Goal: Task Accomplishment & Management: Complete application form

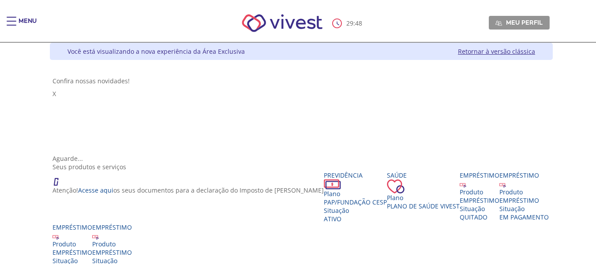
click at [12, 22] on div "Main header" at bounding box center [12, 26] width 10 height 18
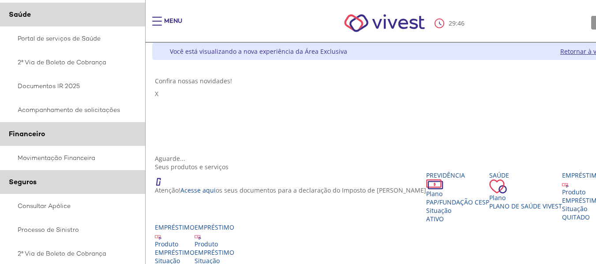
scroll to position [177, 0]
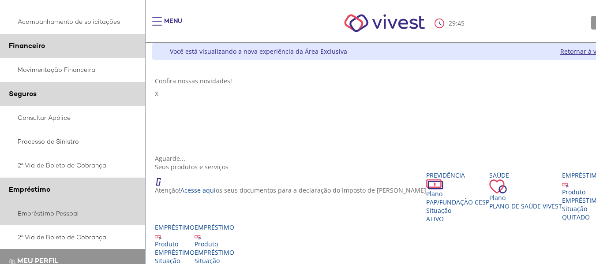
click at [72, 216] on link "Empréstimo Pessoal" at bounding box center [73, 214] width 146 height 24
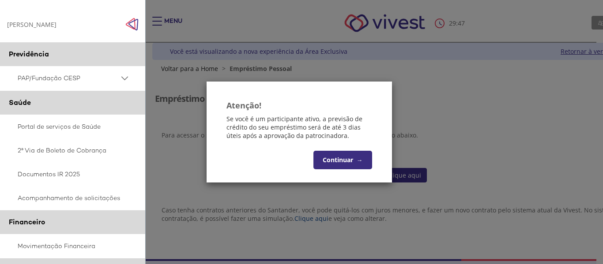
click at [338, 164] on button "Continuar →" at bounding box center [342, 160] width 59 height 19
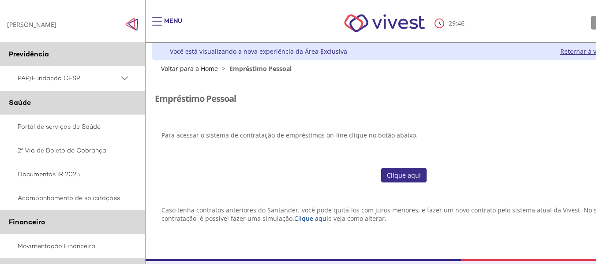
click at [414, 170] on link "Clique aqui" at bounding box center [403, 175] width 45 height 15
